Goal: Task Accomplishment & Management: Manage account settings

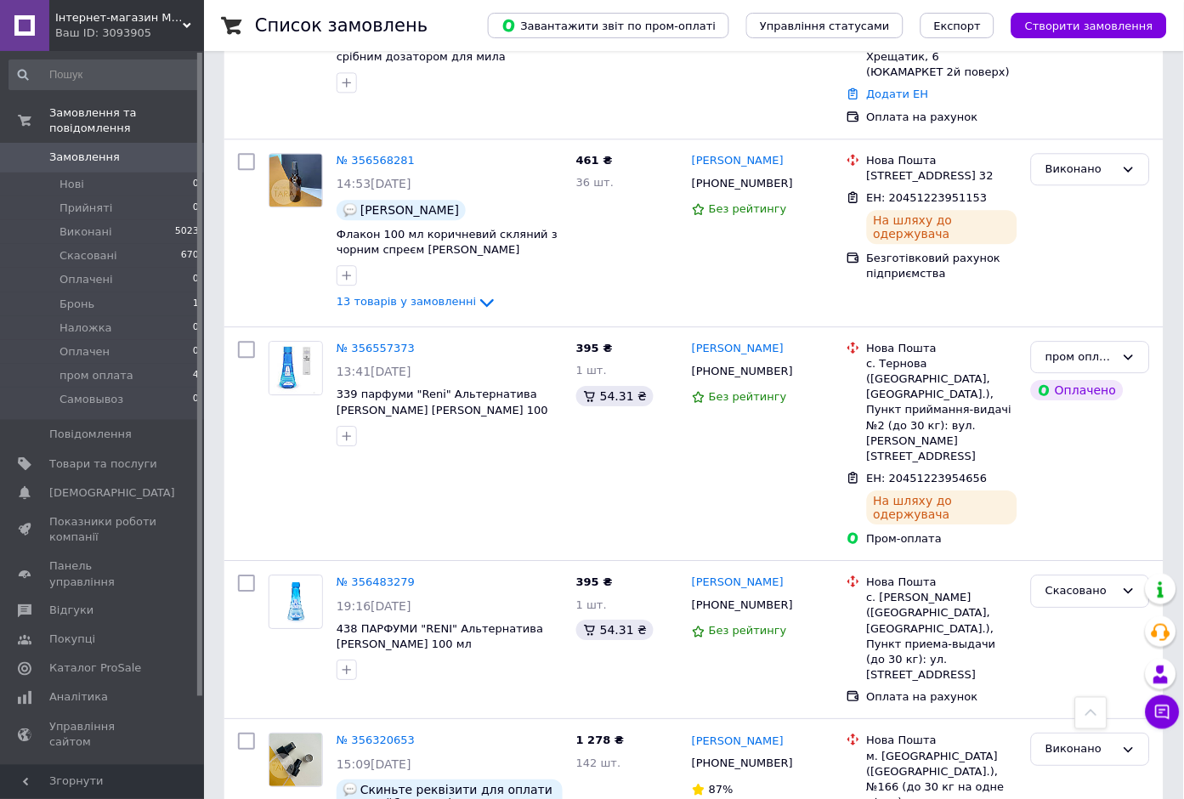
scroll to position [743, 0]
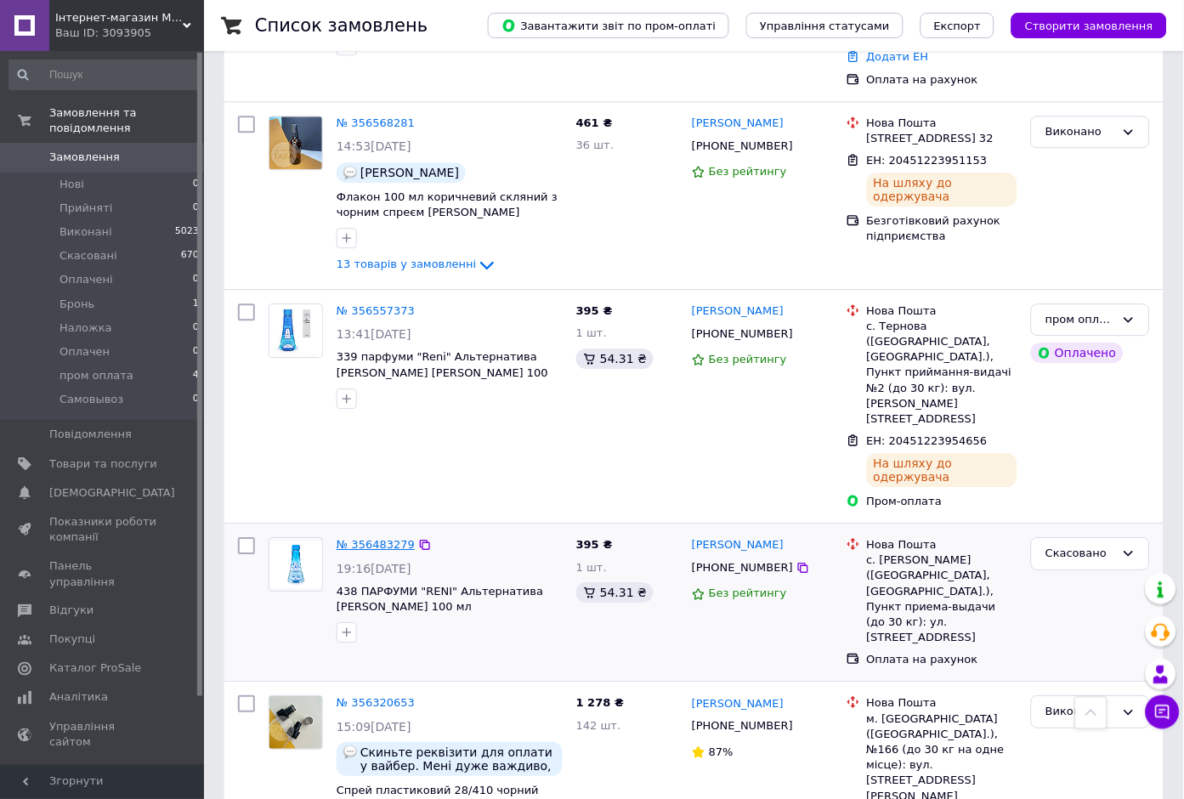
click at [363, 538] on link "№ 356483279" at bounding box center [375, 544] width 78 height 13
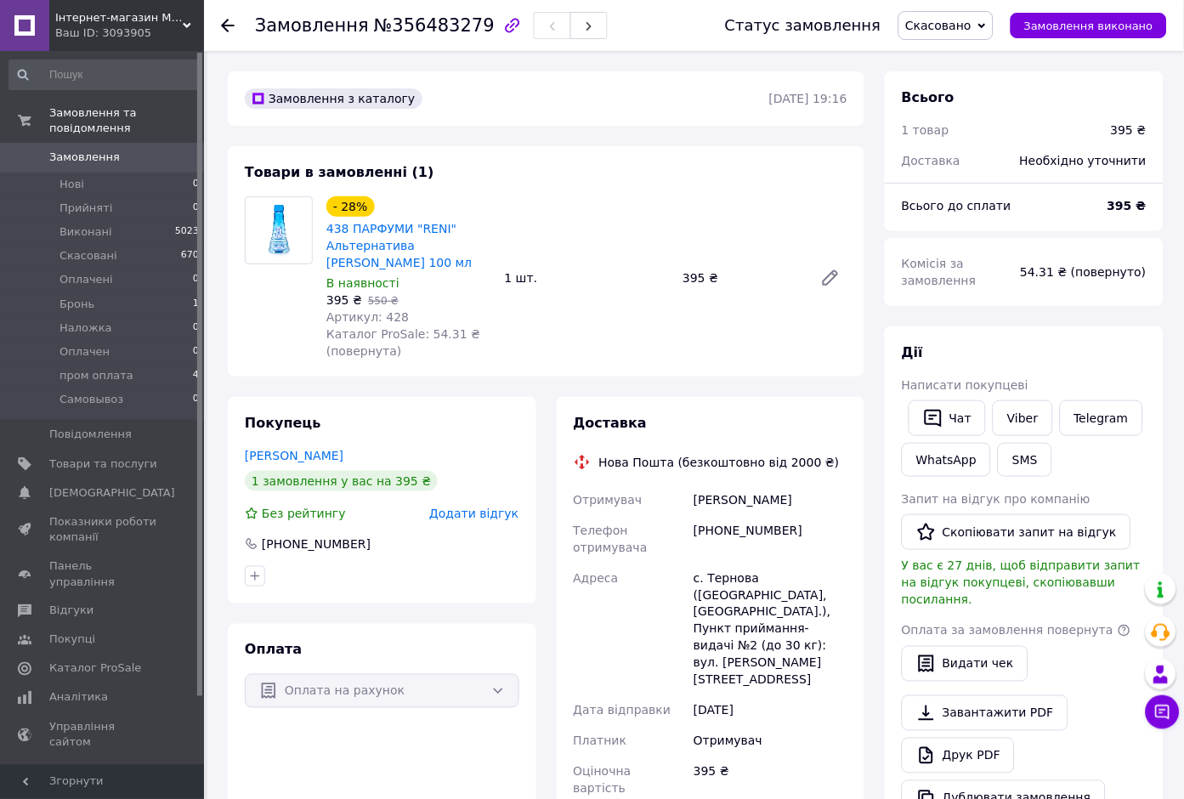
click at [218, 23] on div "Замовлення №356483279 Статус замовлення Скасовано Прийнято Виконано Оплачено Бр…" at bounding box center [694, 25] width 980 height 51
click at [226, 23] on icon at bounding box center [228, 26] width 14 height 14
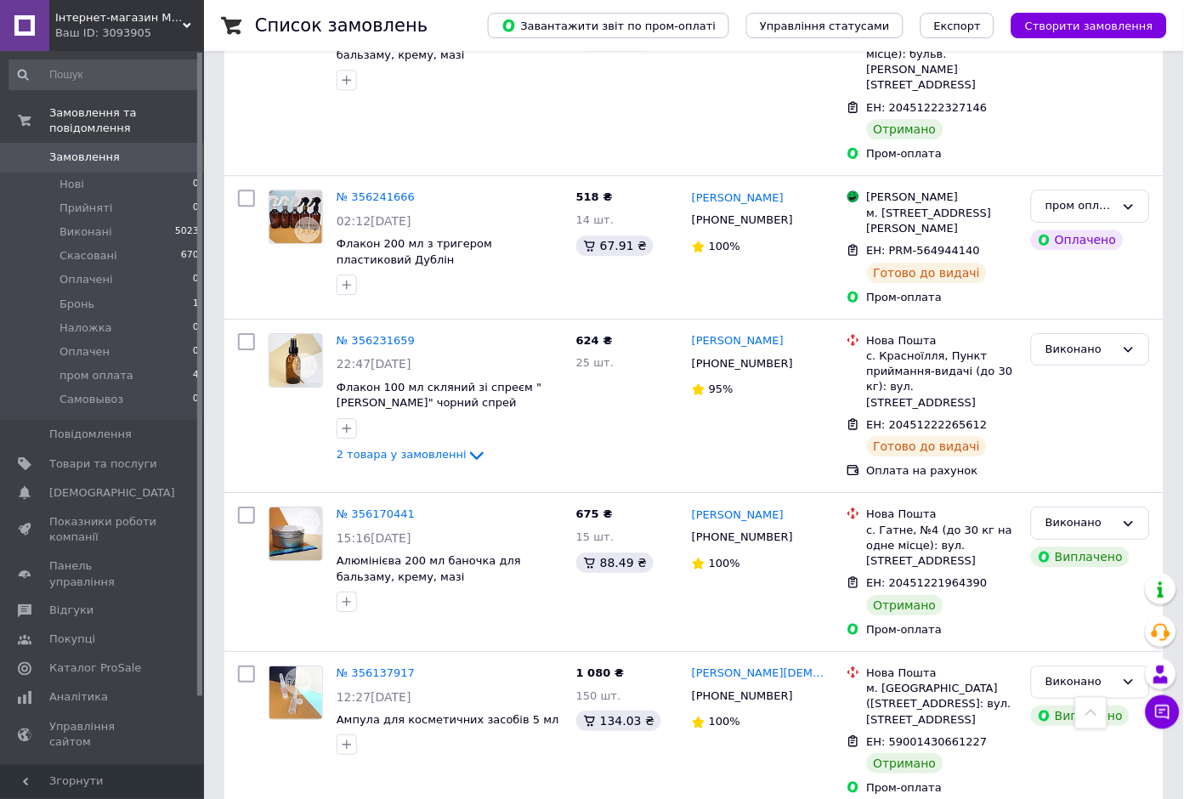
scroll to position [1689, 0]
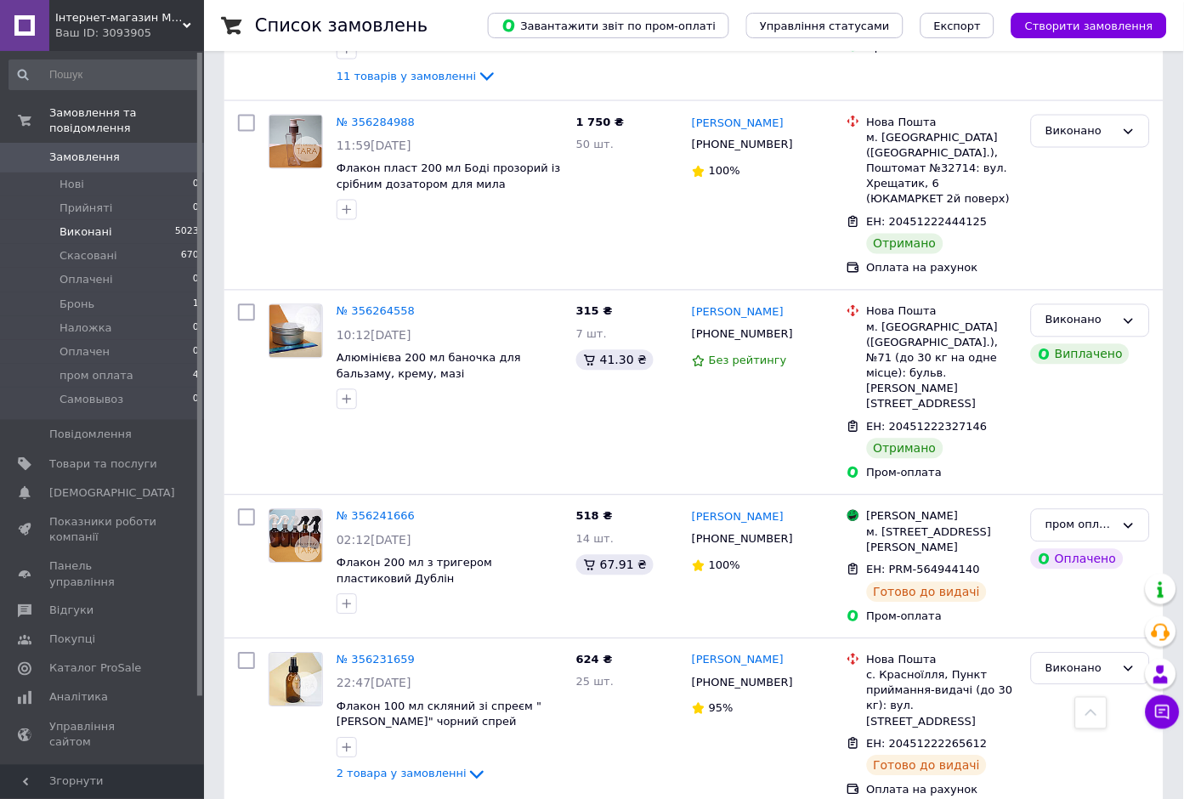
click at [107, 220] on li "Виконані 5023" at bounding box center [104, 232] width 209 height 24
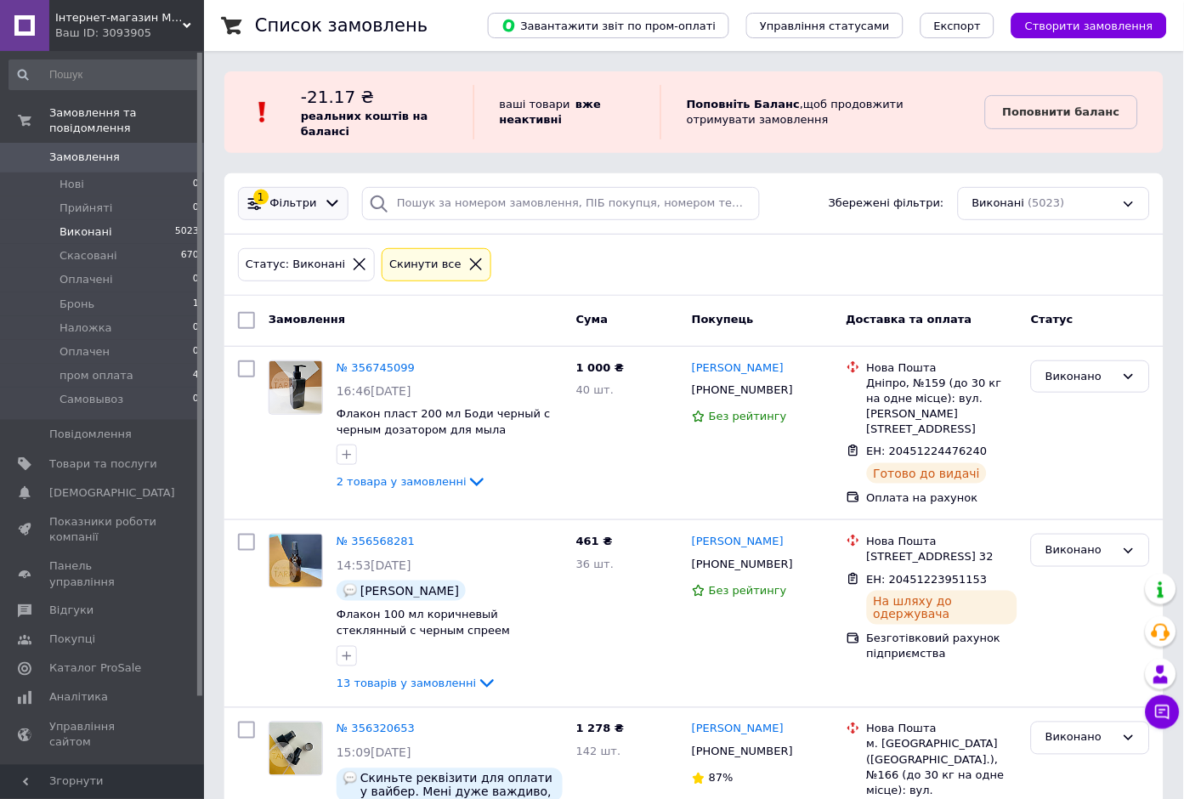
click at [324, 201] on icon at bounding box center [333, 204] width 18 height 18
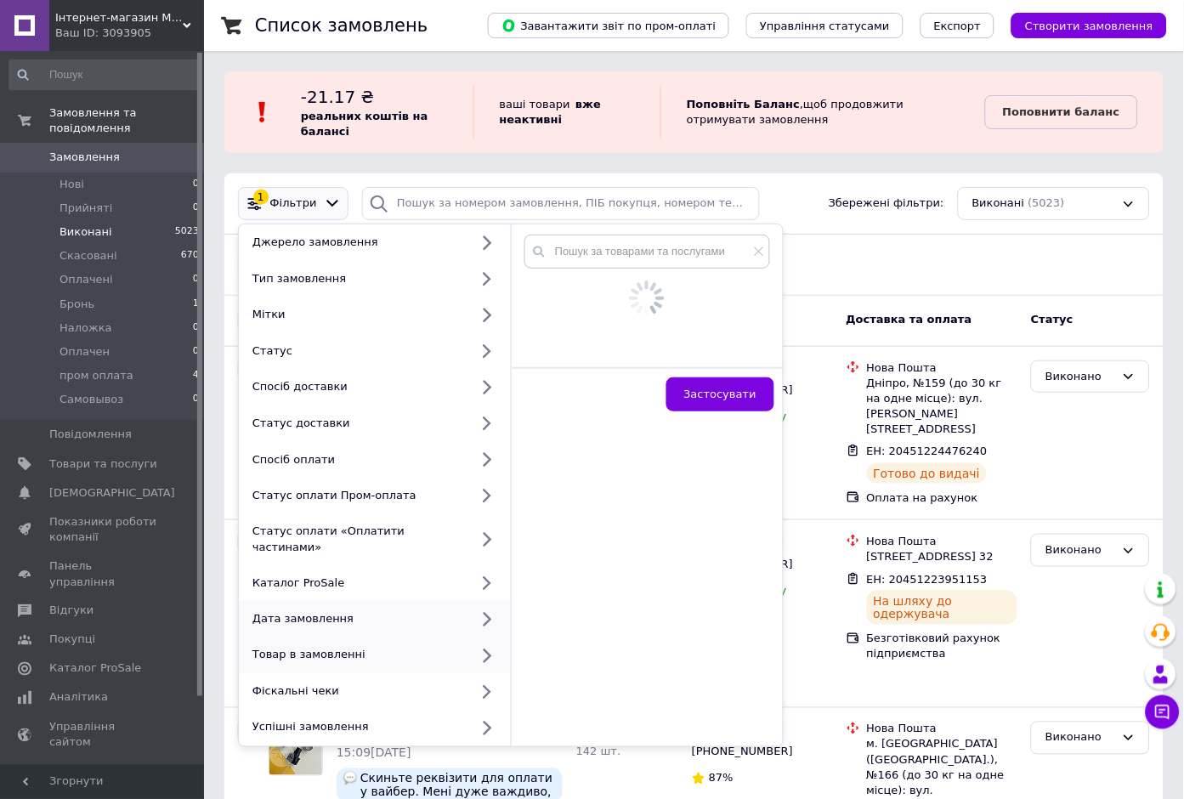
click at [487, 608] on icon at bounding box center [486, 618] width 21 height 21
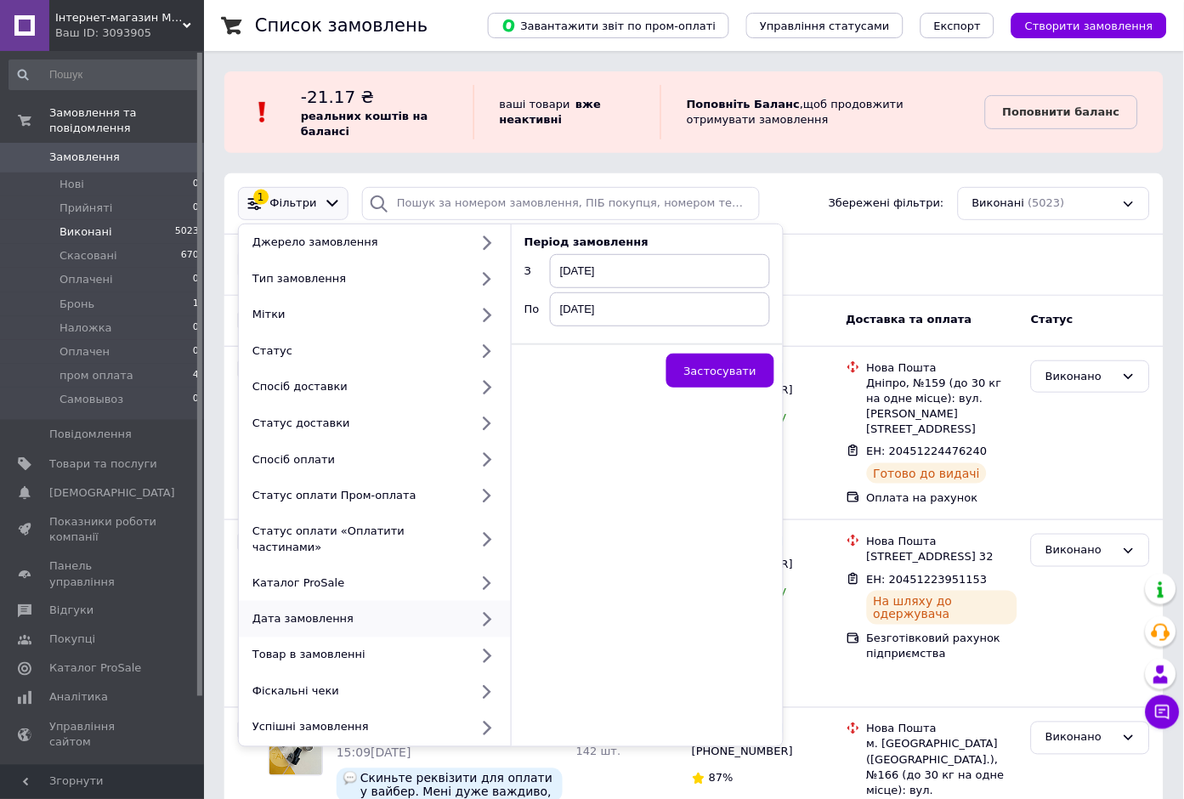
click at [611, 268] on span "12.08.2025" at bounding box center [660, 271] width 220 height 34
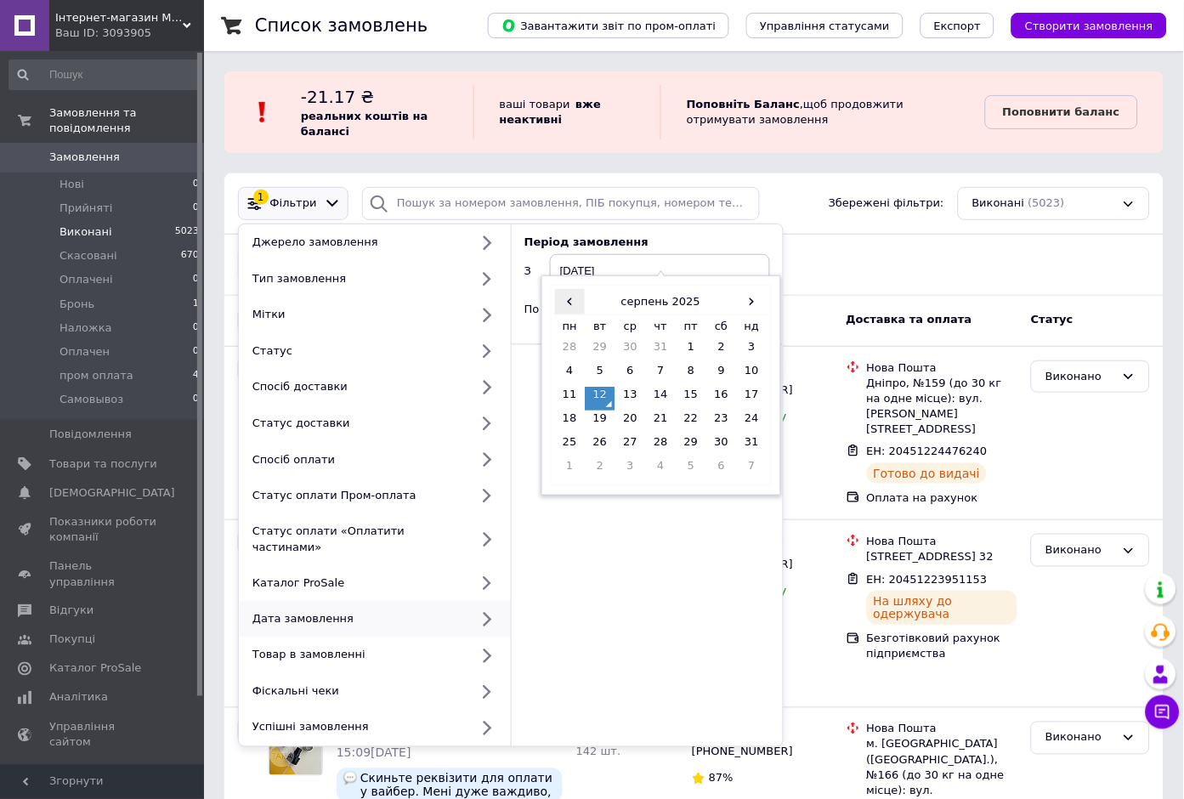
click at [570, 310] on span "‹" at bounding box center [570, 301] width 31 height 25
click at [570, 309] on span "‹" at bounding box center [570, 301] width 31 height 25
click at [657, 345] on td "1" at bounding box center [661, 351] width 31 height 24
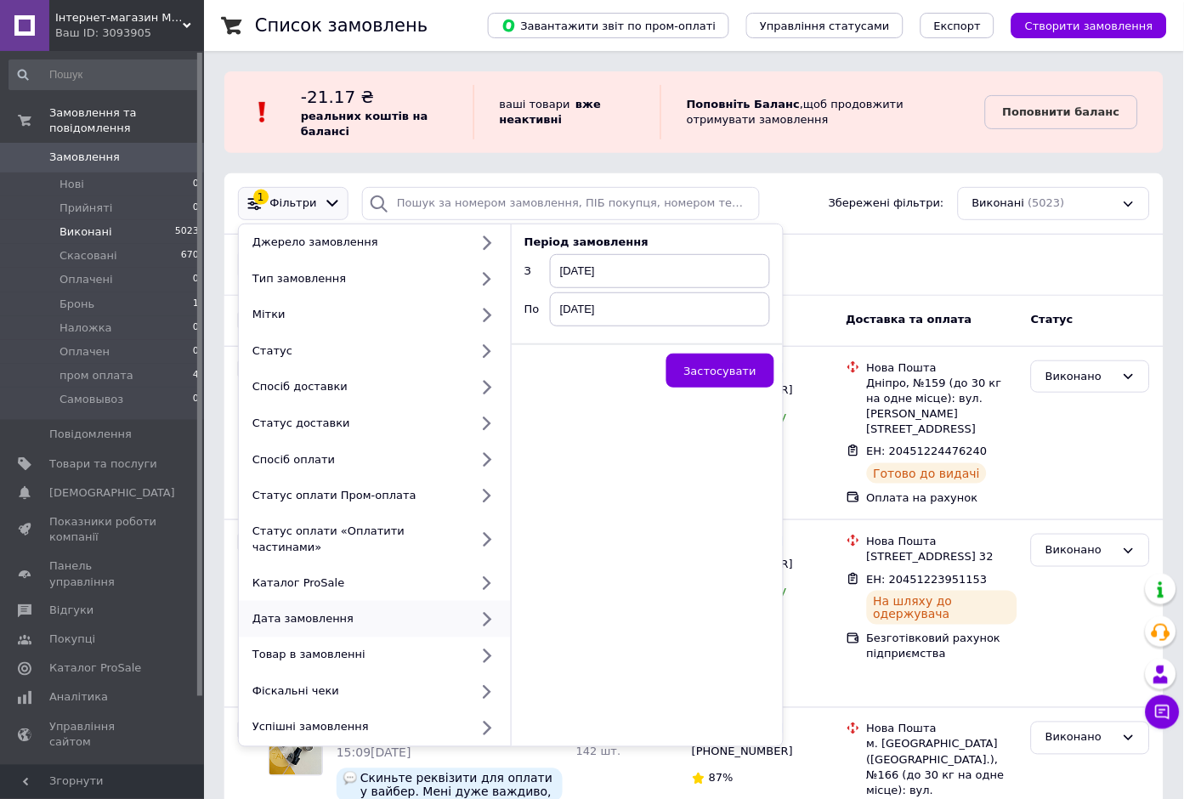
click at [630, 302] on span "12.08.2025" at bounding box center [660, 309] width 220 height 34
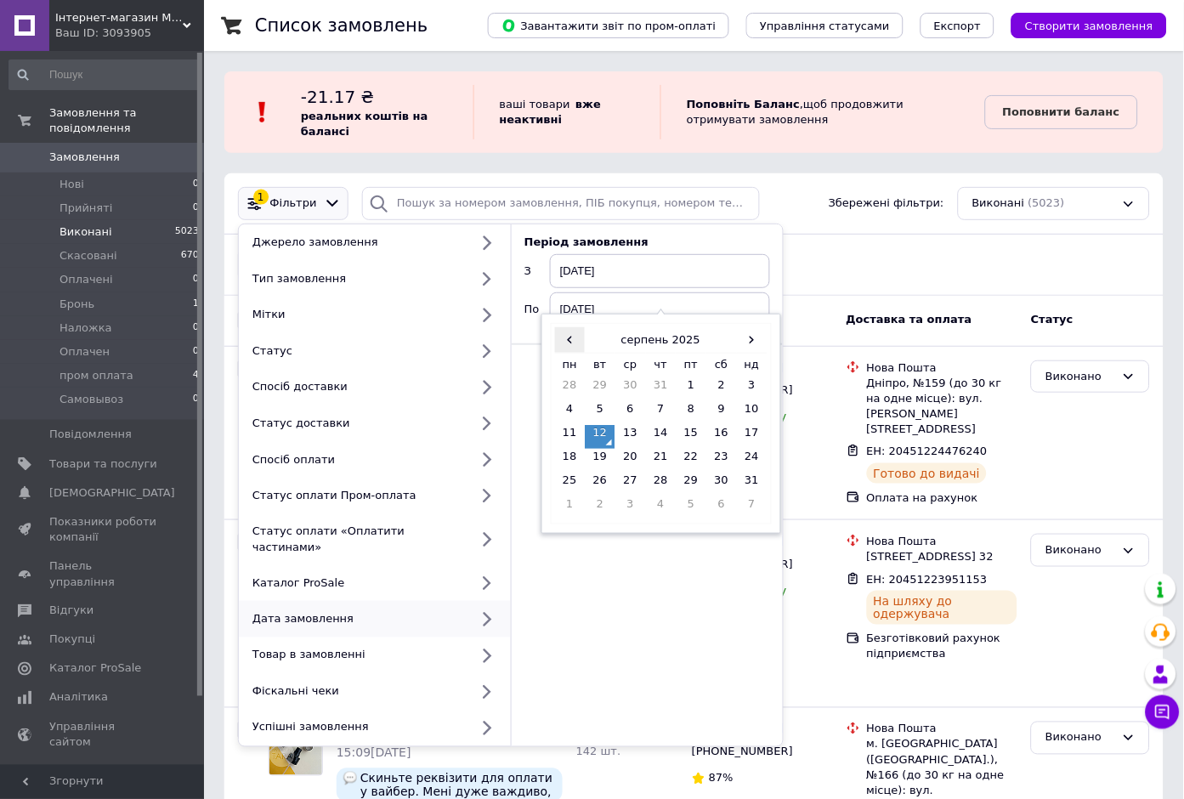
click at [564, 348] on span "‹" at bounding box center [570, 339] width 31 height 25
click at [752, 414] on td "11" at bounding box center [752, 413] width 31 height 24
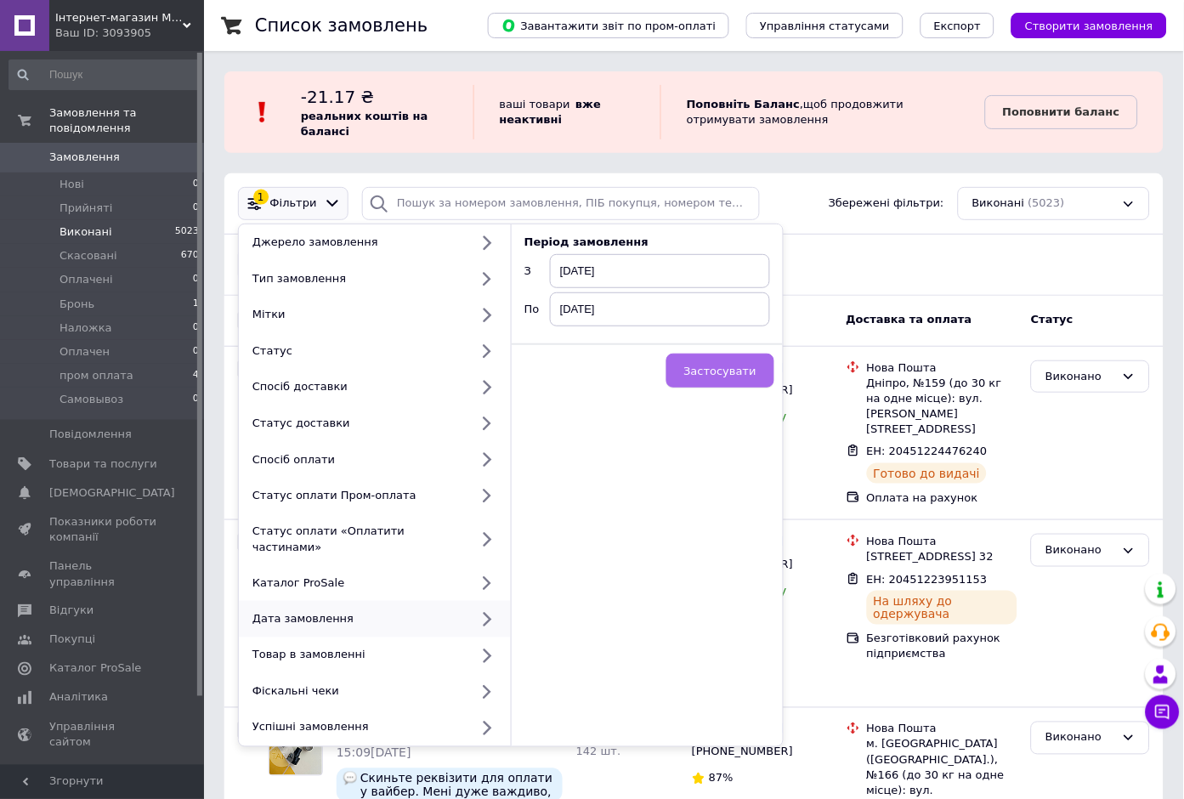
click at [728, 359] on button "Застосувати" at bounding box center [720, 370] width 108 height 34
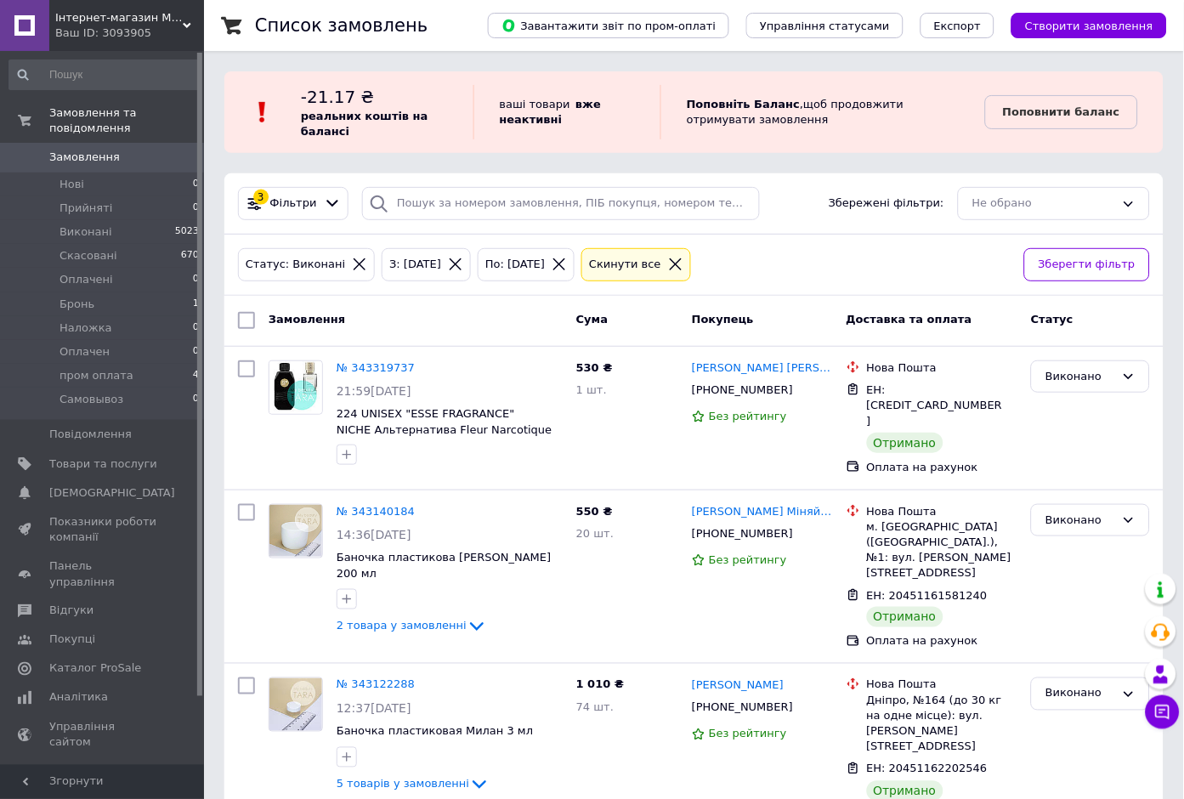
click at [566, 268] on icon at bounding box center [558, 264] width 15 height 15
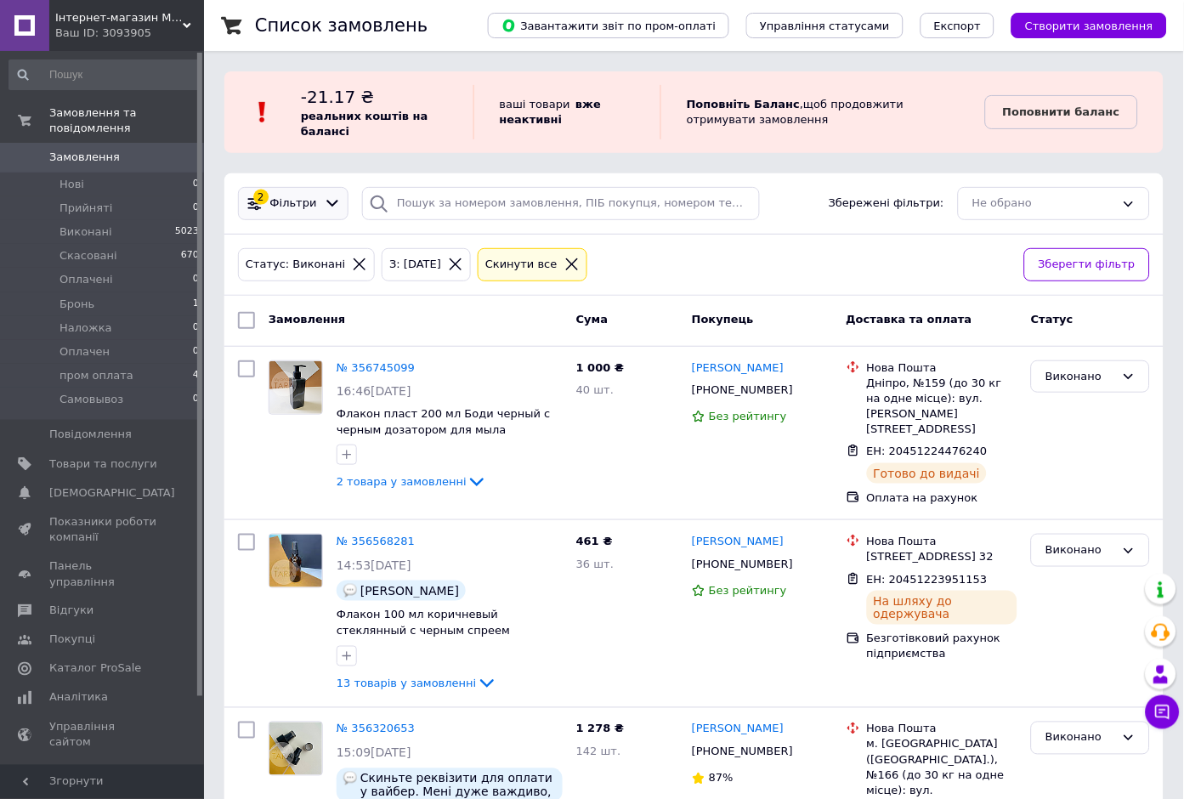
click at [324, 199] on icon at bounding box center [333, 204] width 18 height 18
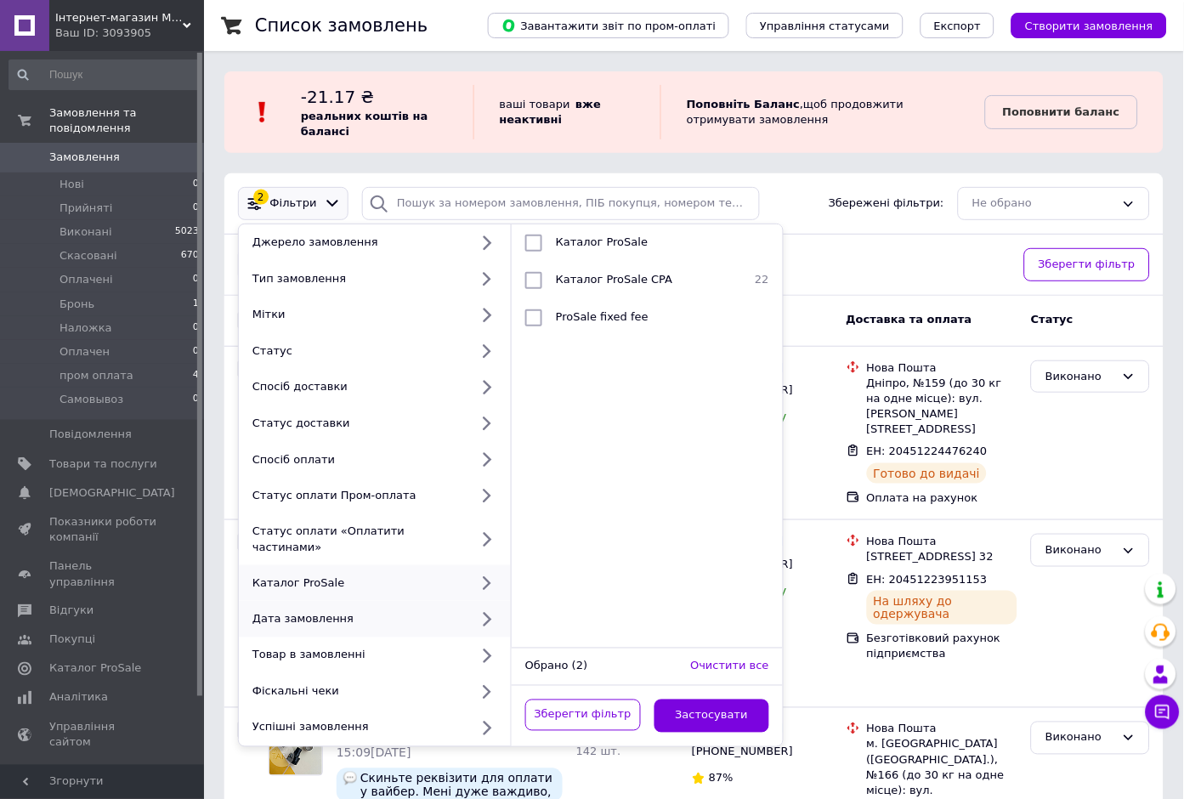
click at [483, 608] on icon at bounding box center [486, 618] width 21 height 21
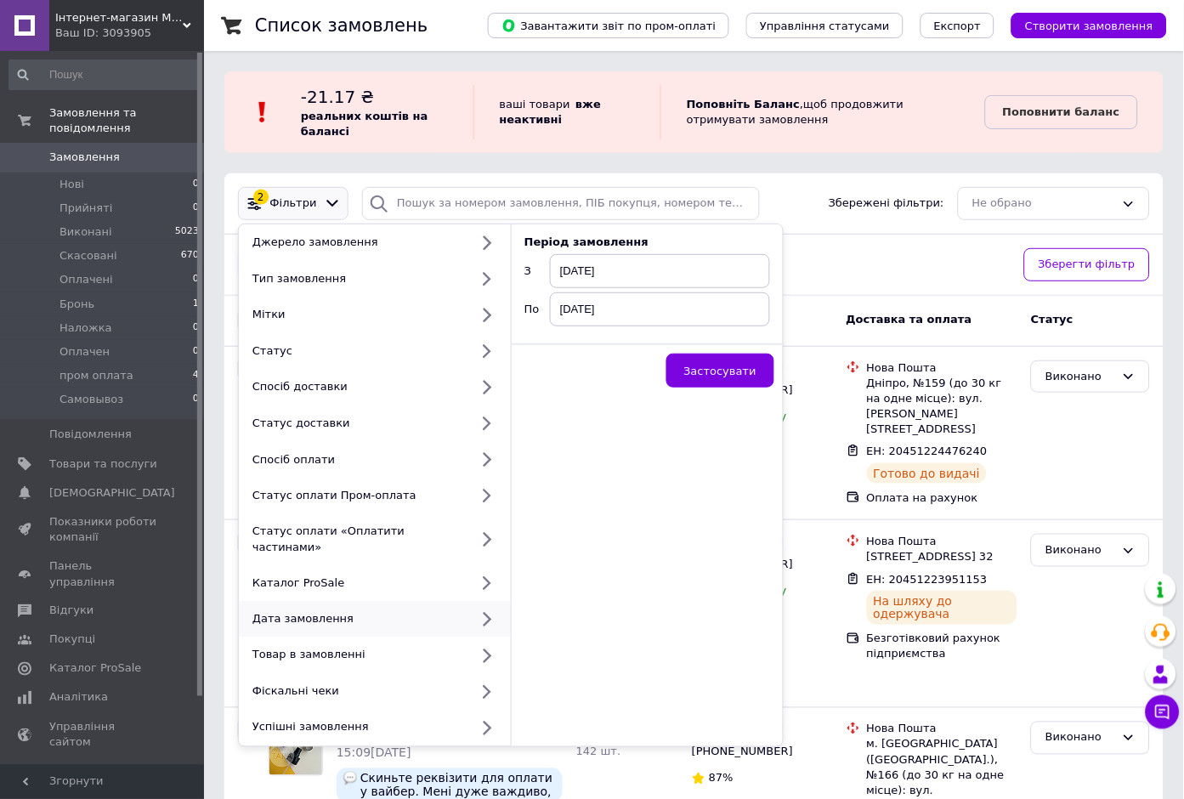
click at [608, 266] on span "12.08.2025" at bounding box center [660, 271] width 220 height 34
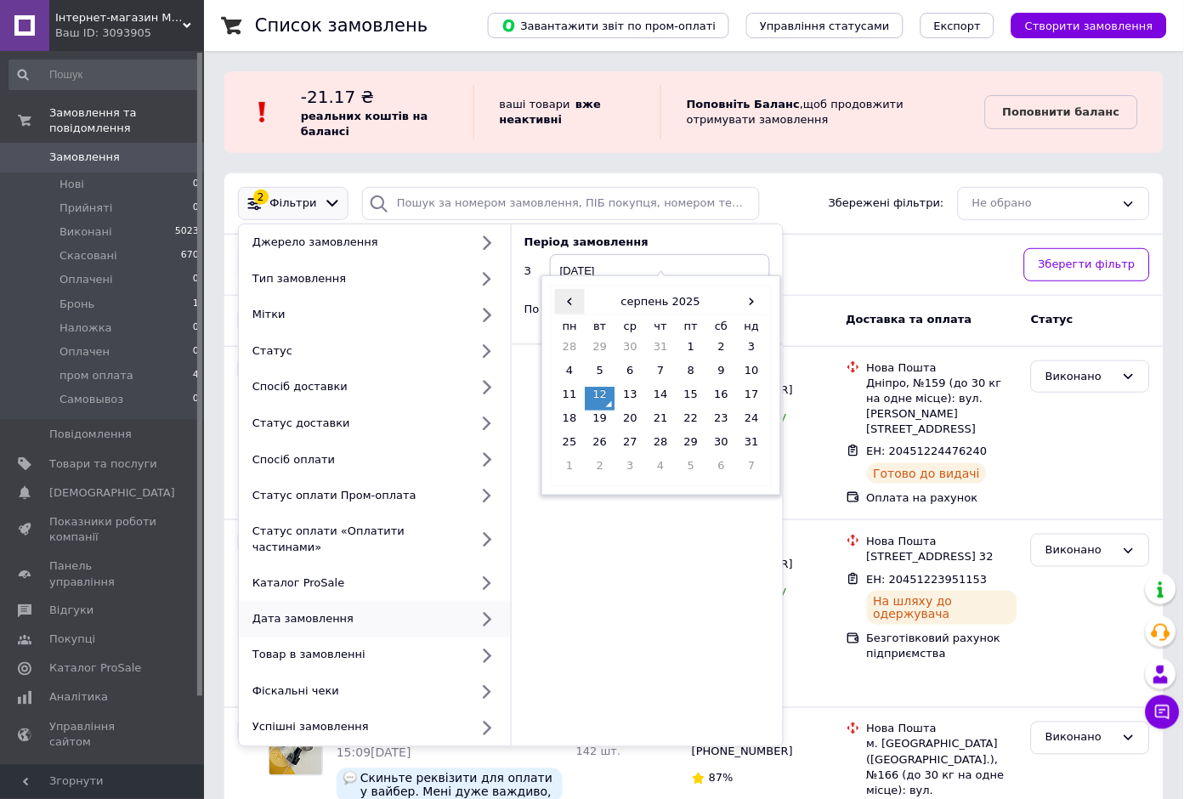
click at [569, 300] on span "‹" at bounding box center [570, 301] width 31 height 25
click at [658, 349] on td "1" at bounding box center [661, 351] width 31 height 24
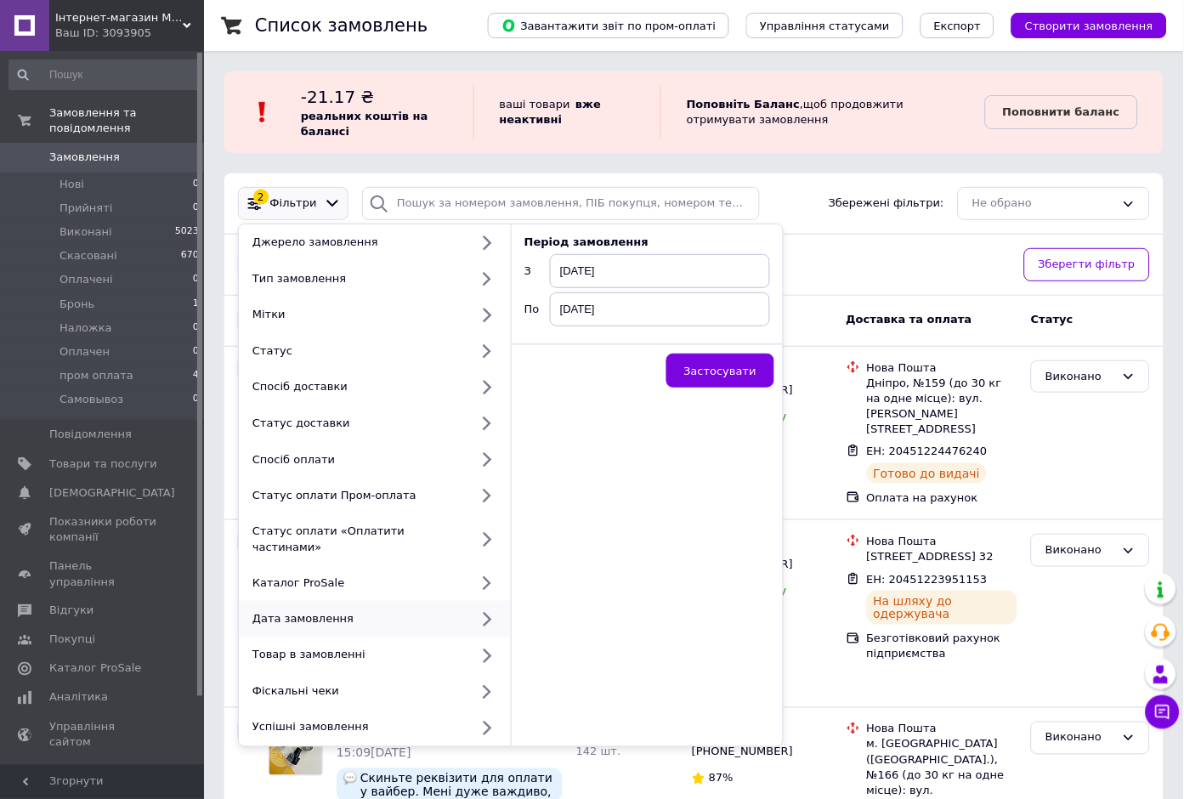
click at [649, 302] on span "12.08.2025" at bounding box center [660, 309] width 220 height 34
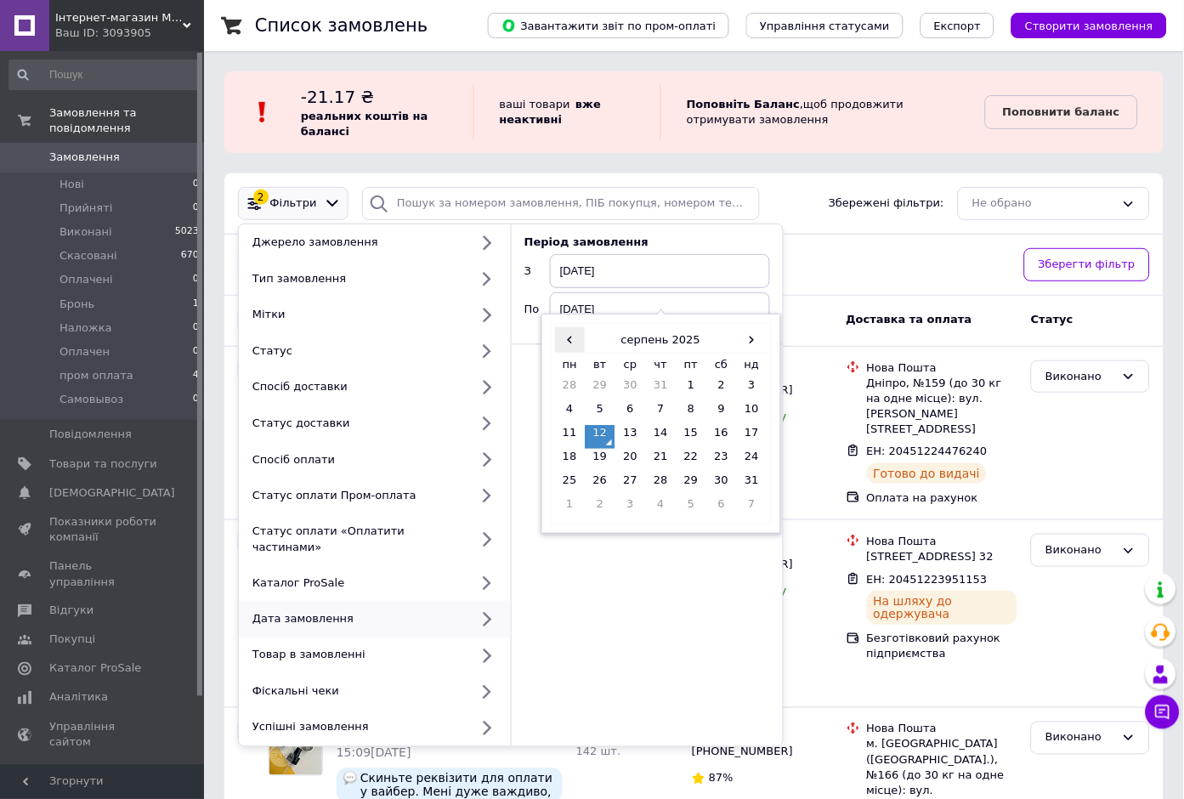
click at [567, 342] on span "‹" at bounding box center [570, 339] width 31 height 25
click at [749, 383] on td "4" at bounding box center [752, 389] width 31 height 24
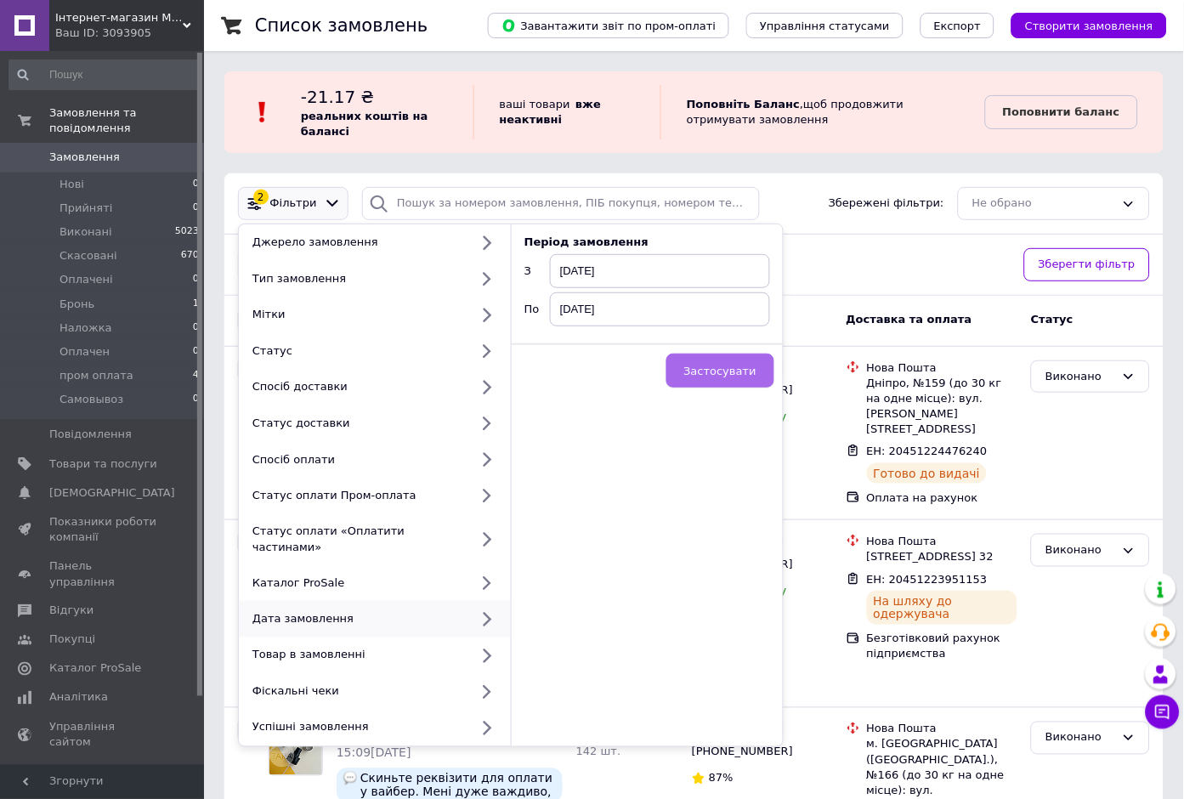
click at [703, 364] on span "Застосувати" at bounding box center [720, 370] width 72 height 13
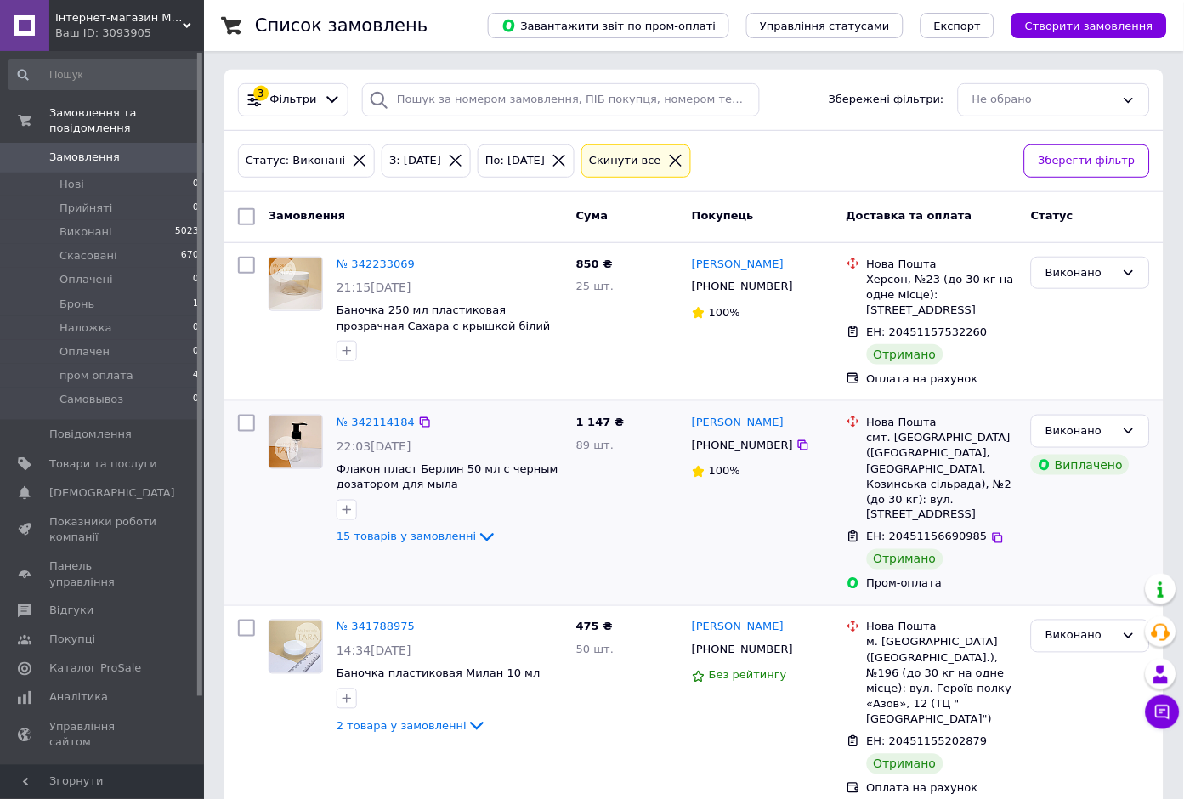
scroll to position [233, 0]
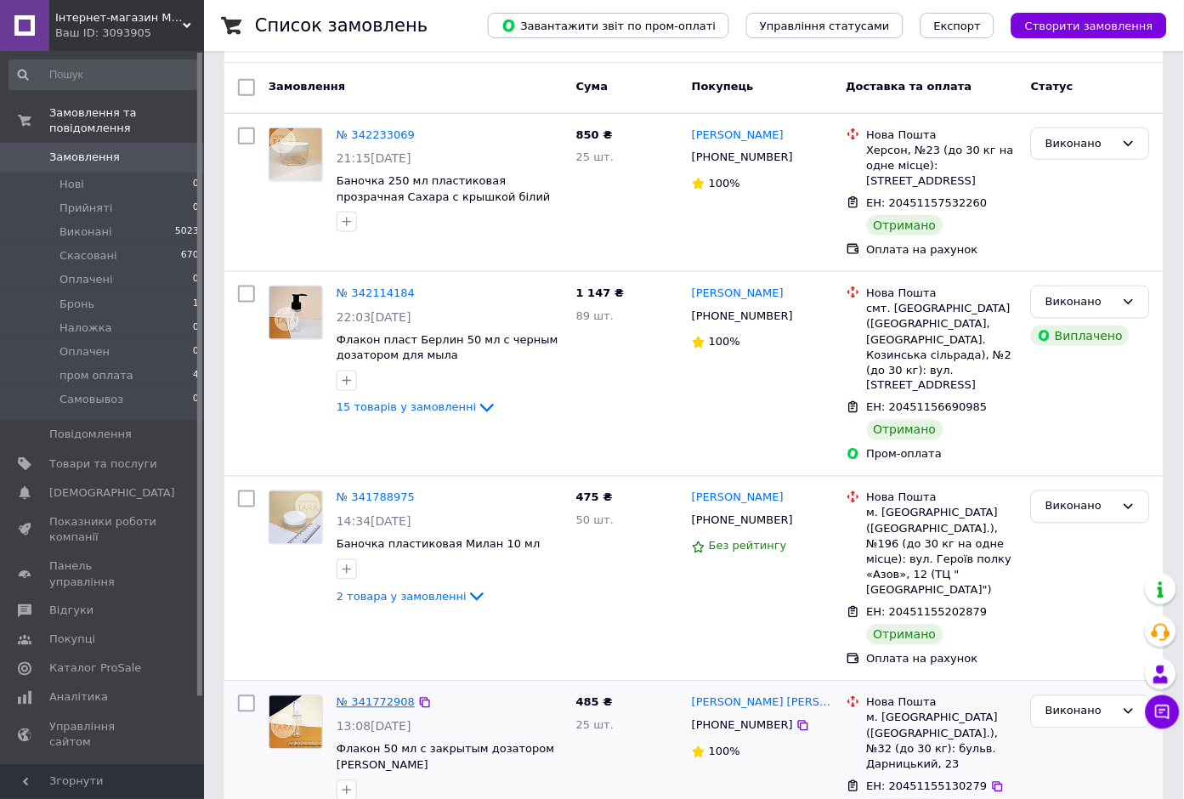
click at [385, 696] on link "№ 341772908" at bounding box center [375, 702] width 78 height 13
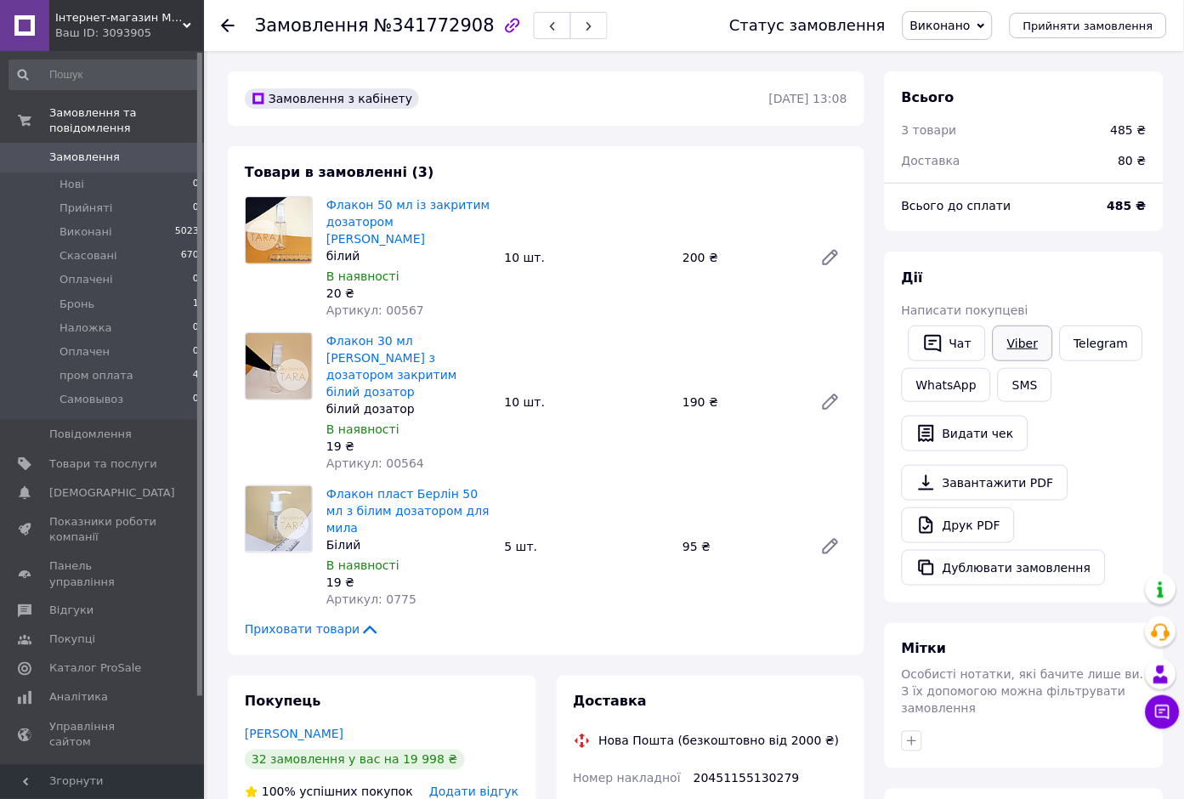
click at [1023, 342] on link "Viber" at bounding box center [1021, 343] width 59 height 36
click at [214, 19] on div "Замовлення №341772908 Статус замовлення Виконано Прийнято Скасовано Оплачено Бр…" at bounding box center [694, 25] width 980 height 51
click at [221, 24] on use at bounding box center [228, 26] width 14 height 14
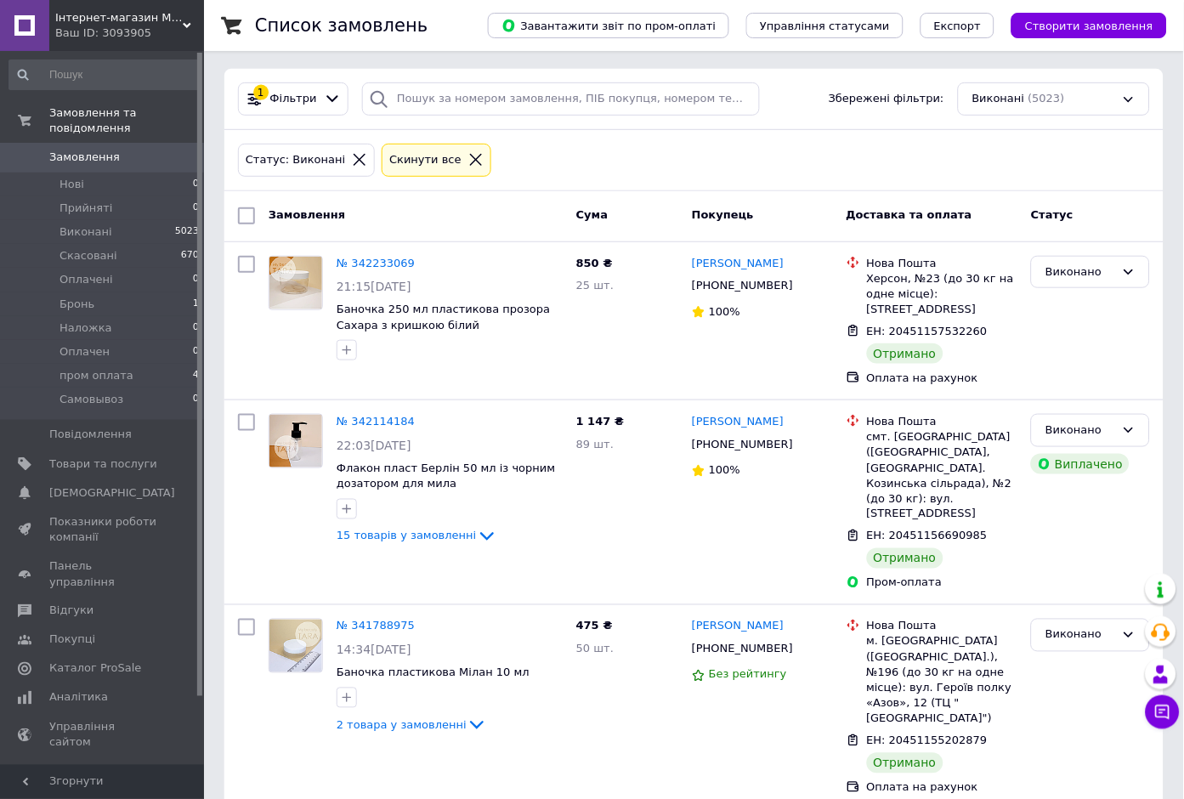
scroll to position [233, 0]
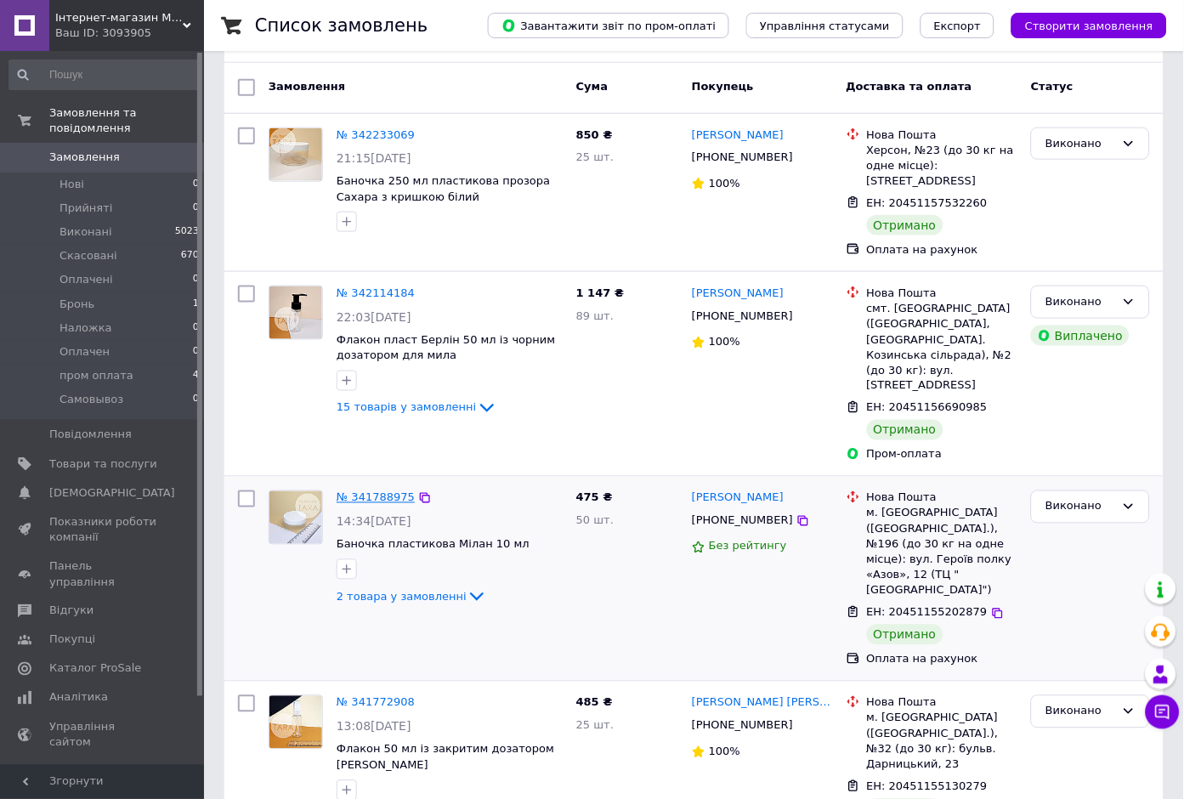
click at [363, 491] on link "№ 341788975" at bounding box center [375, 497] width 78 height 13
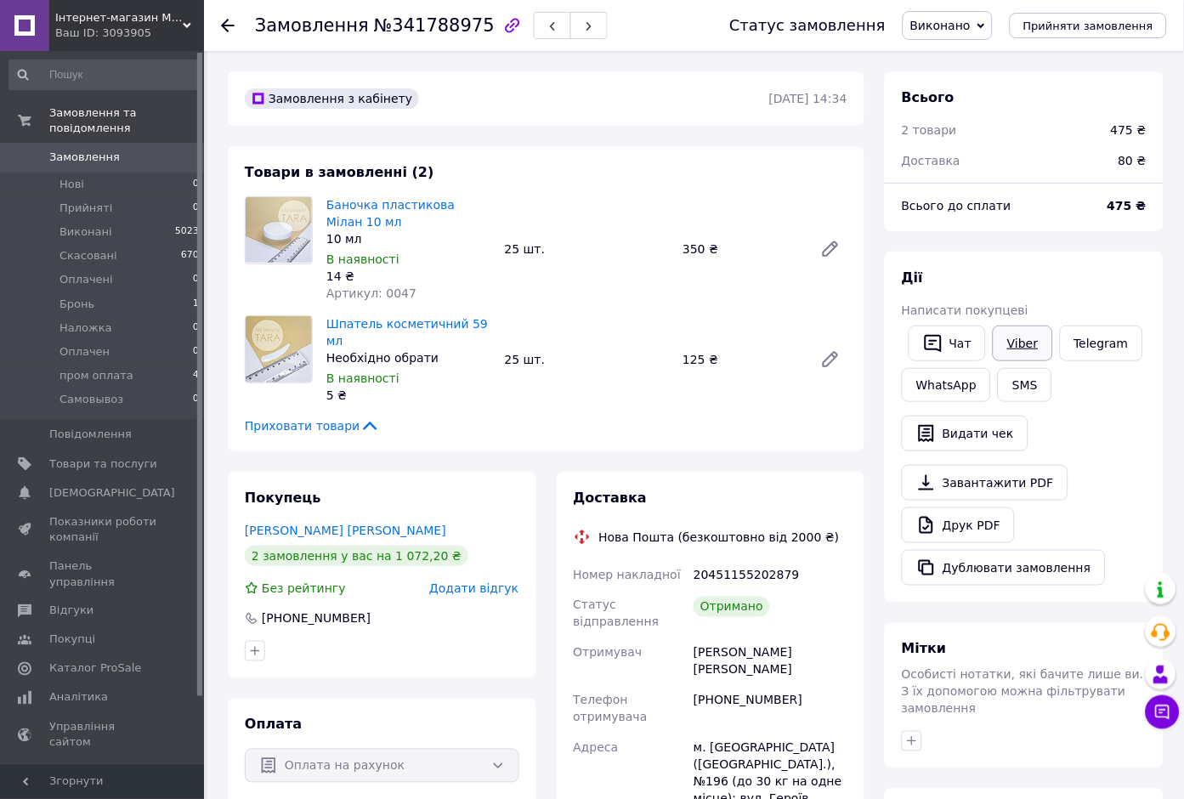
click at [1020, 336] on link "Viber" at bounding box center [1021, 343] width 59 height 36
click at [1022, 335] on link "Viber" at bounding box center [1021, 343] width 59 height 36
click at [82, 26] on div "Ваш ID: 3093905" at bounding box center [129, 32] width 149 height 15
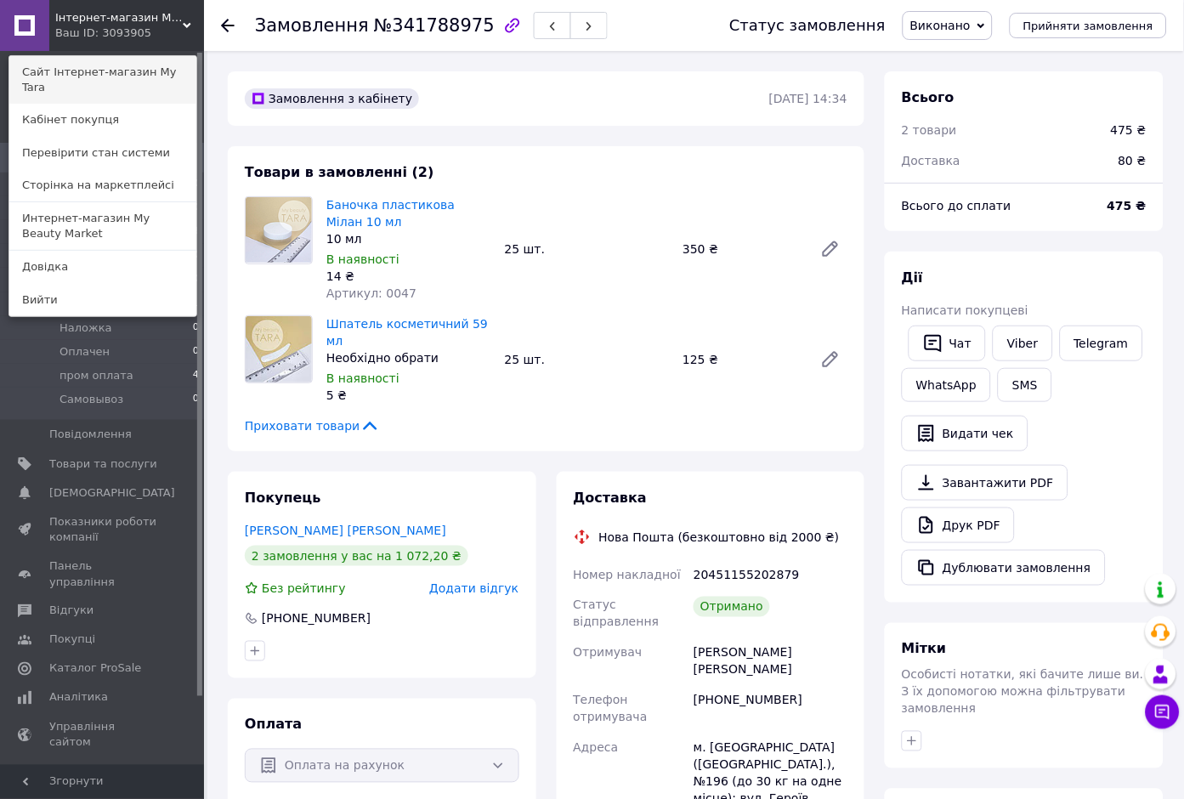
click at [93, 78] on link "Сайт Інтернет-магазин My Tara" at bounding box center [102, 80] width 187 height 48
